Goal: Task Accomplishment & Management: Manage account settings

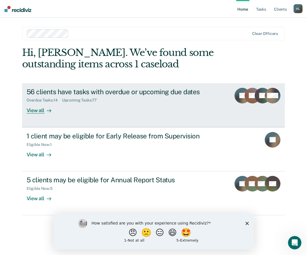
click at [44, 111] on div "View all" at bounding box center [42, 108] width 31 height 11
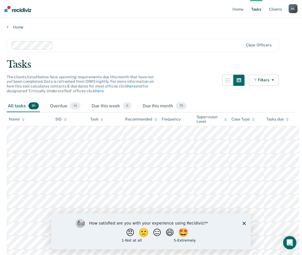
click at [31, 104] on span "91" at bounding box center [34, 105] width 10 height 7
click at [19, 105] on div "All tasks 91" at bounding box center [23, 106] width 33 height 12
click at [63, 106] on div "Overdue 14" at bounding box center [65, 106] width 33 height 12
click at [29, 109] on div "All tasks 91" at bounding box center [23, 106] width 33 height 12
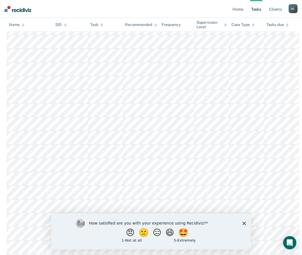
scroll to position [419, 0]
